Goal: Navigation & Orientation: Find specific page/section

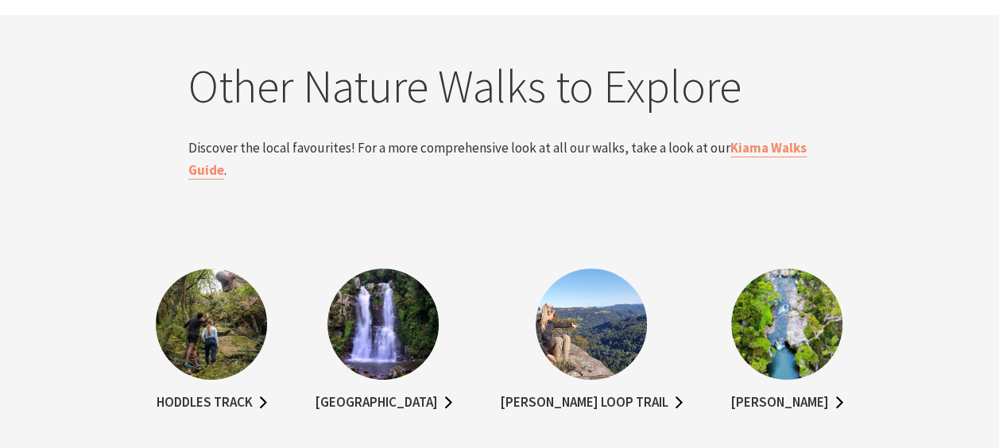
scroll to position [3257, 0]
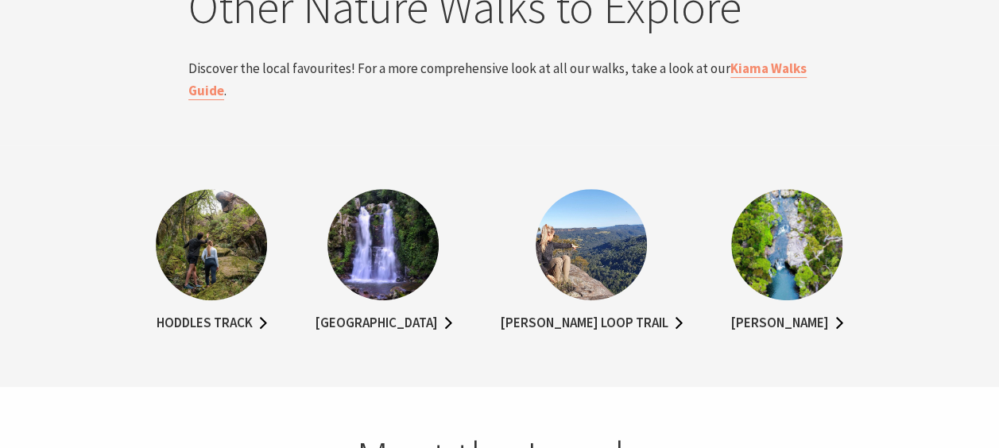
drag, startPoint x: 773, startPoint y: 242, endPoint x: 780, endPoint y: 235, distance: 10.1
click at [780, 235] on img at bounding box center [786, 244] width 111 height 111
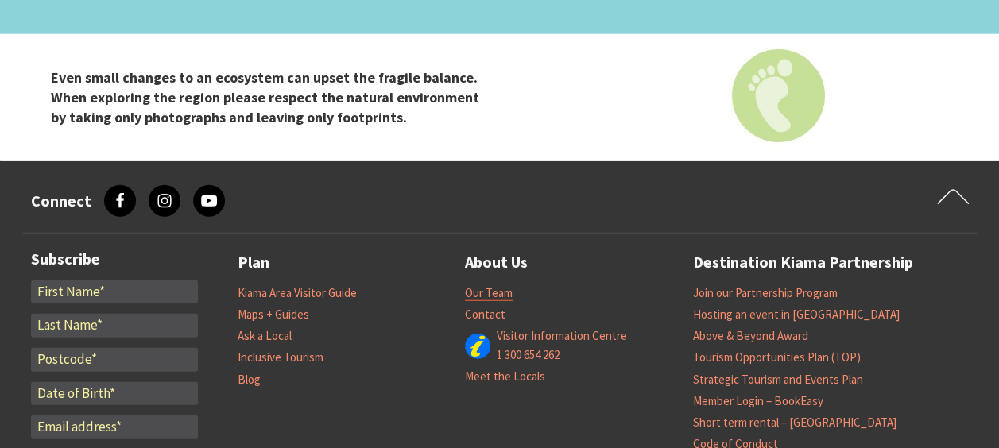
scroll to position [4669, 0]
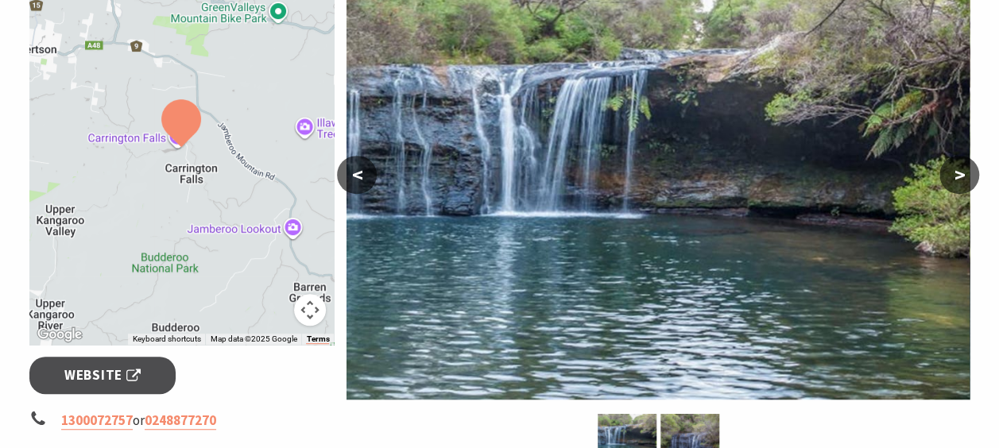
scroll to position [238, 0]
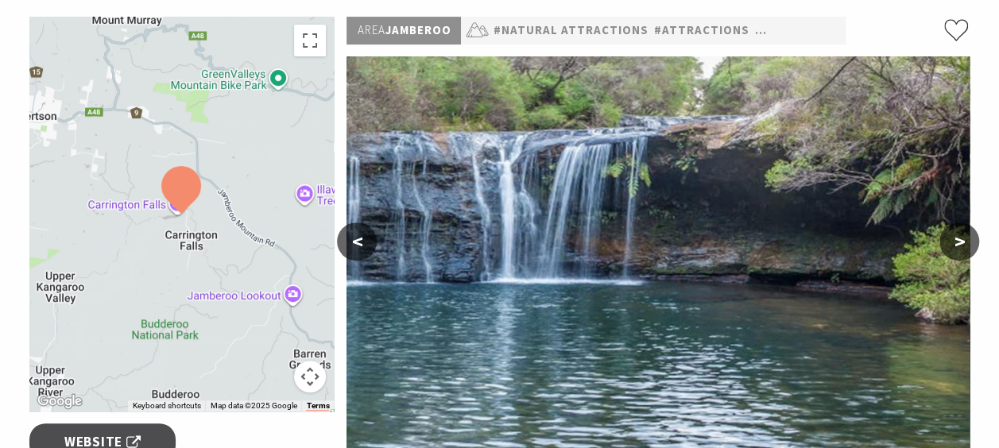
click at [967, 243] on button ">" at bounding box center [959, 241] width 40 height 38
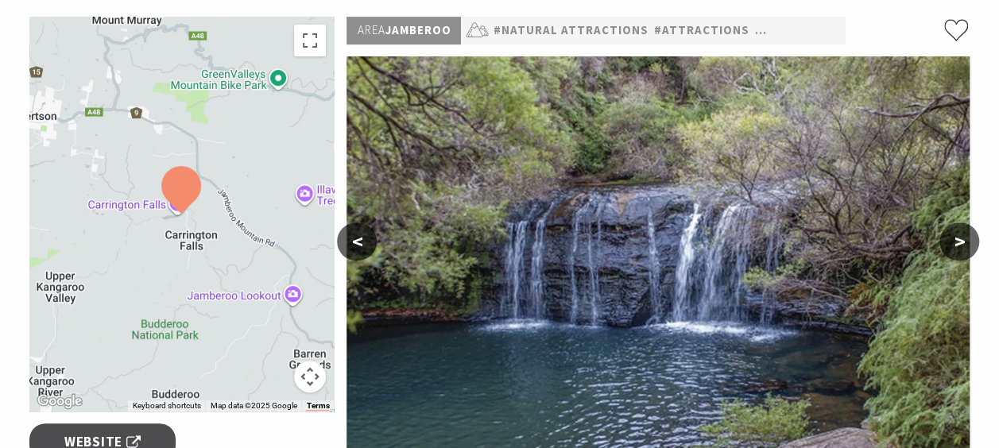
click at [967, 243] on button ">" at bounding box center [959, 241] width 40 height 38
click at [959, 245] on button ">" at bounding box center [959, 241] width 40 height 38
click at [956, 240] on button ">" at bounding box center [959, 241] width 40 height 38
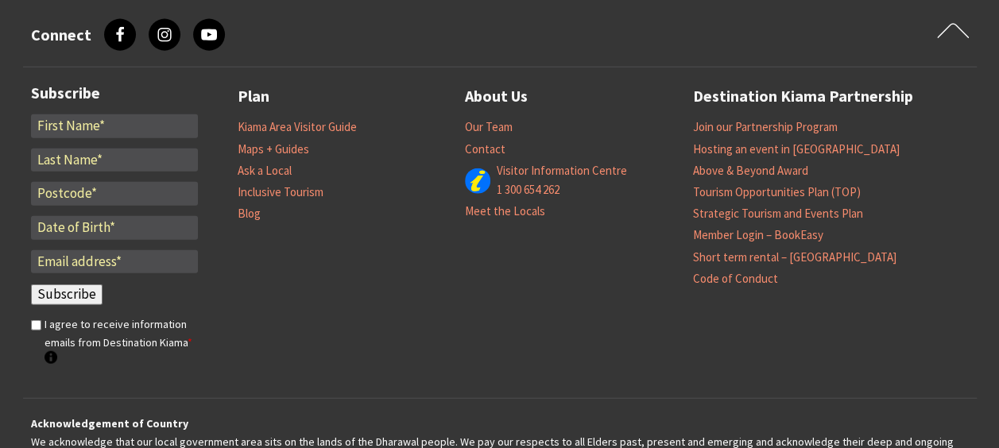
scroll to position [1827, 0]
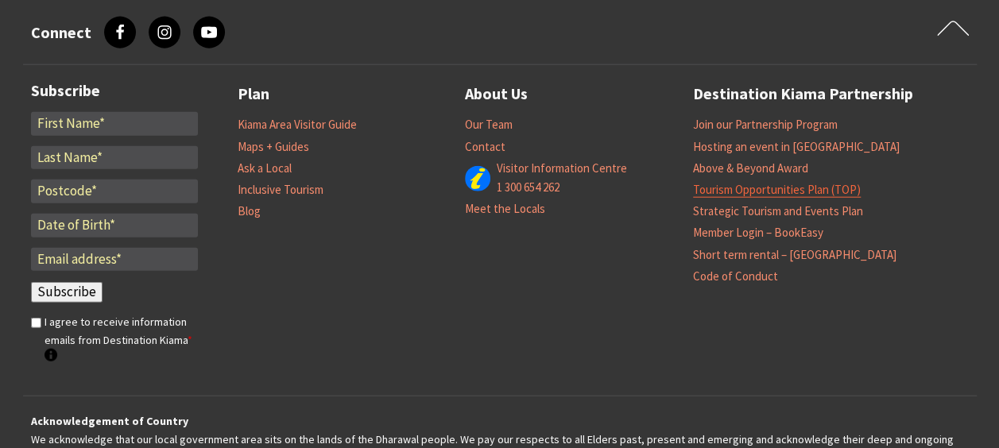
click at [757, 182] on link "Tourism Opportunities Plan (TOP)" at bounding box center [777, 190] width 168 height 16
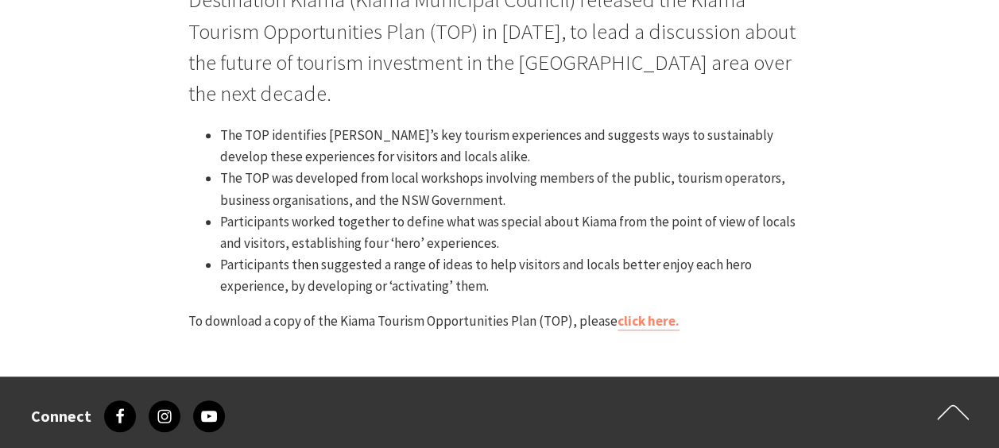
scroll to position [318, 0]
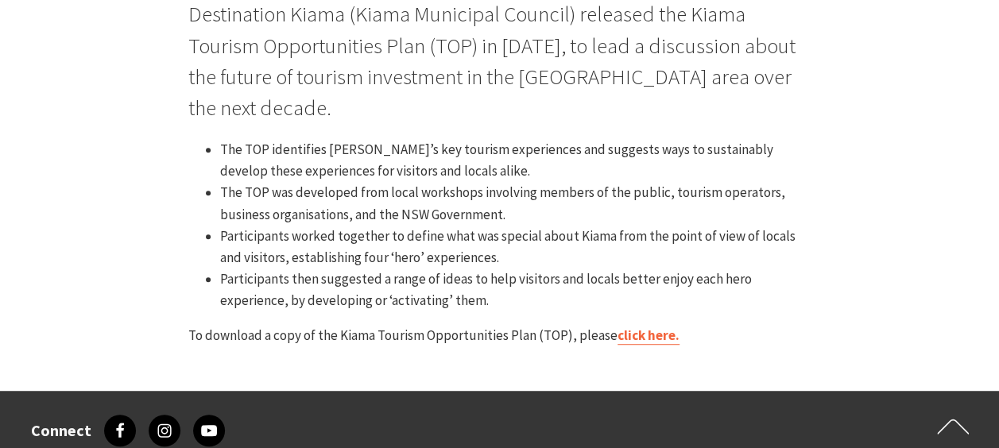
click at [653, 326] on link "click here." at bounding box center [648, 335] width 62 height 18
